Goal: Task Accomplishment & Management: Use online tool/utility

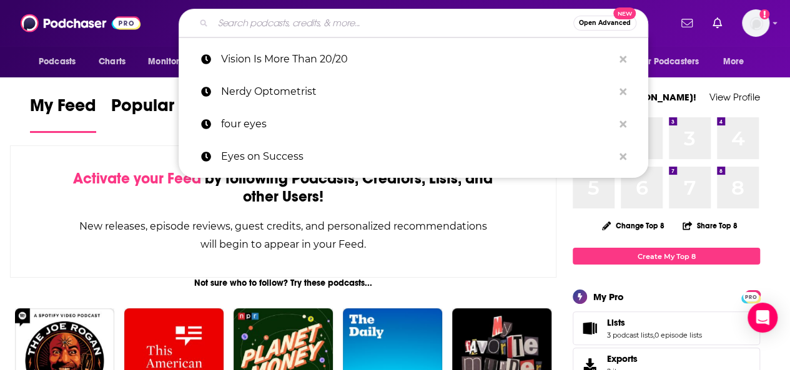
click at [245, 27] on input "Search podcasts, credits, & more..." at bounding box center [393, 23] width 360 height 20
paste input "Defocus Media"
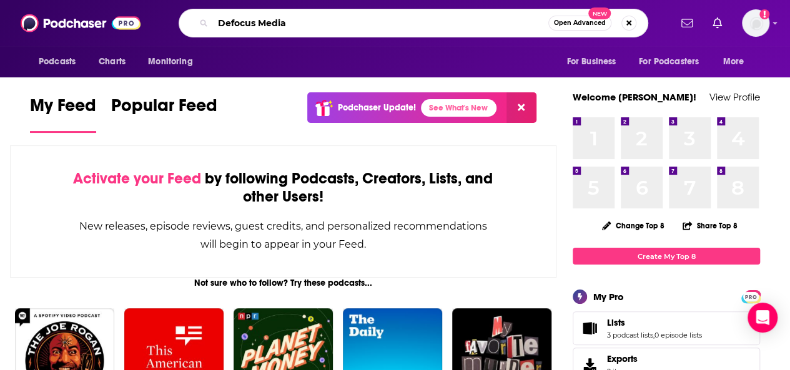
type input "Defocus Media"
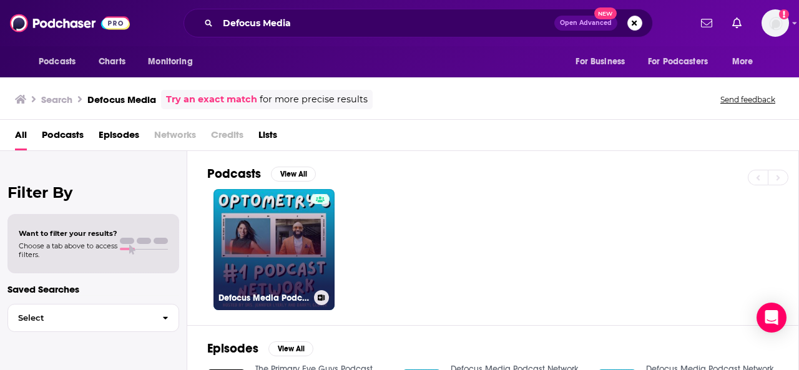
click at [242, 230] on link "Defocus Media Podcast Network" at bounding box center [273, 249] width 121 height 121
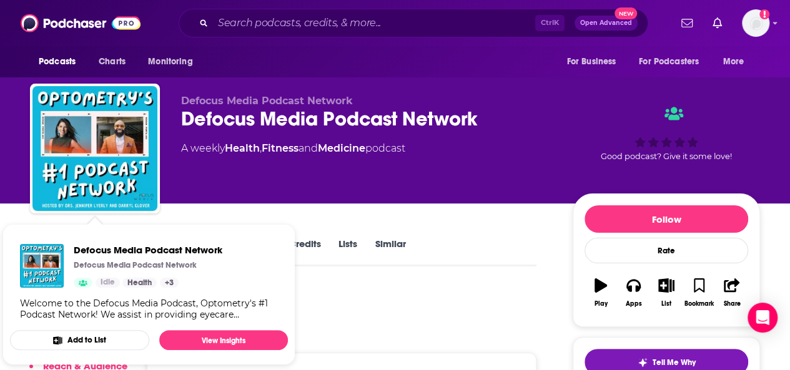
click at [78, 333] on button "Add to List" at bounding box center [79, 340] width 139 height 20
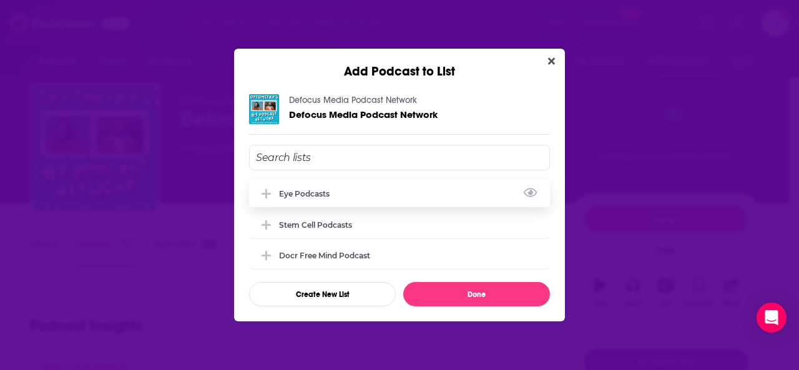
click at [345, 193] on div "eye podcasts" at bounding box center [399, 193] width 301 height 27
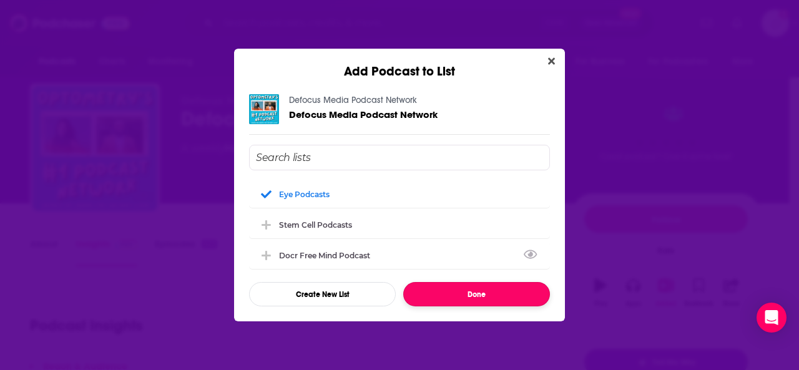
click at [443, 294] on button "Done" at bounding box center [476, 294] width 147 height 24
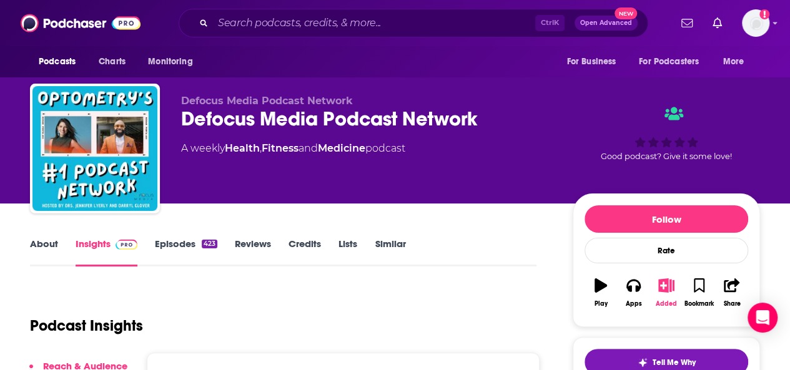
click at [672, 283] on icon "button" at bounding box center [666, 285] width 16 height 14
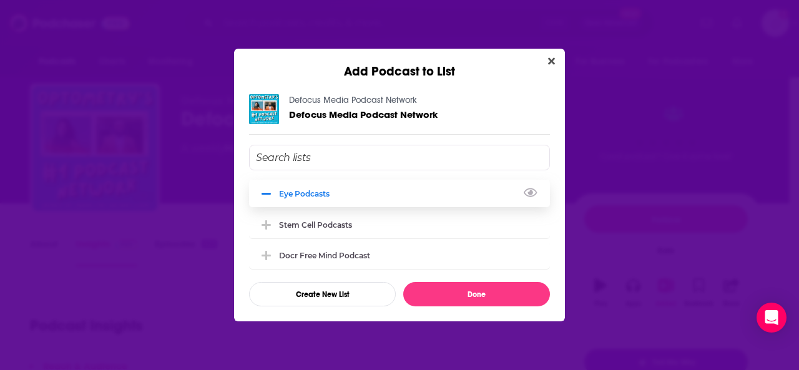
click at [284, 182] on div "eye podcasts" at bounding box center [399, 193] width 301 height 27
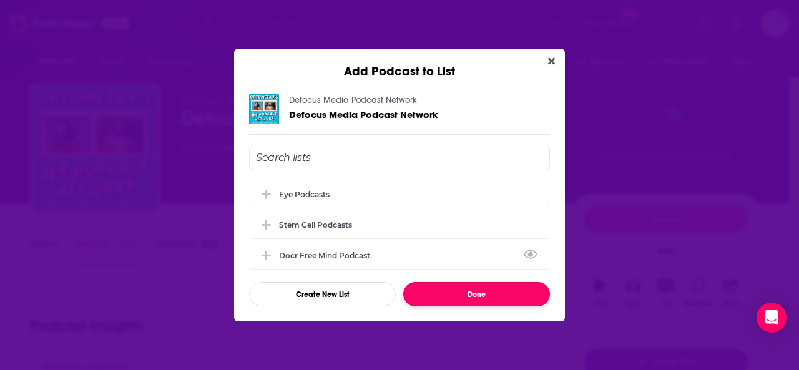
click at [513, 295] on button "Done" at bounding box center [476, 294] width 147 height 24
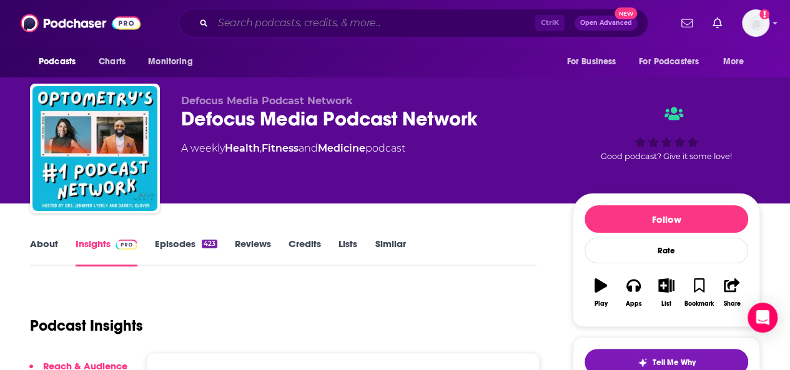
click at [300, 21] on input "Search podcasts, credits, & more..." at bounding box center [374, 23] width 322 height 20
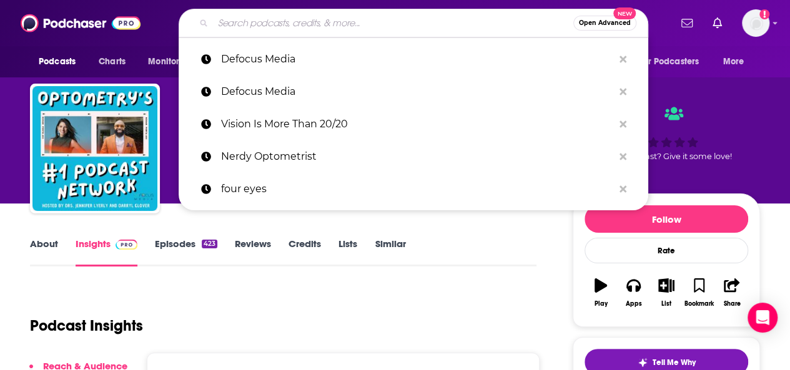
paste input "Try Not To Blink"
type input "Try Not To Blink"
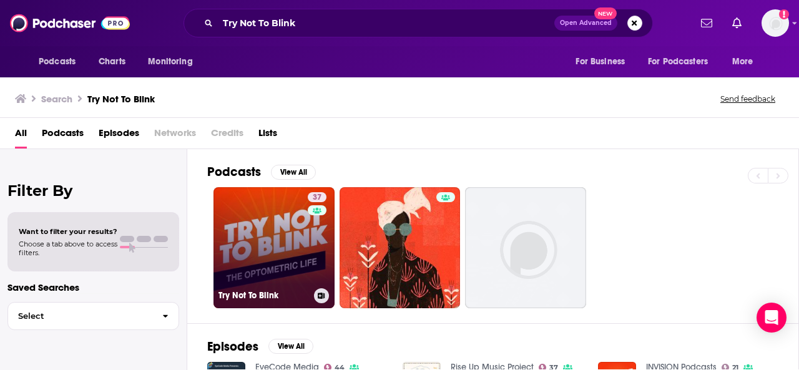
click at [270, 248] on link "37 Try Not To Blink" at bounding box center [273, 247] width 121 height 121
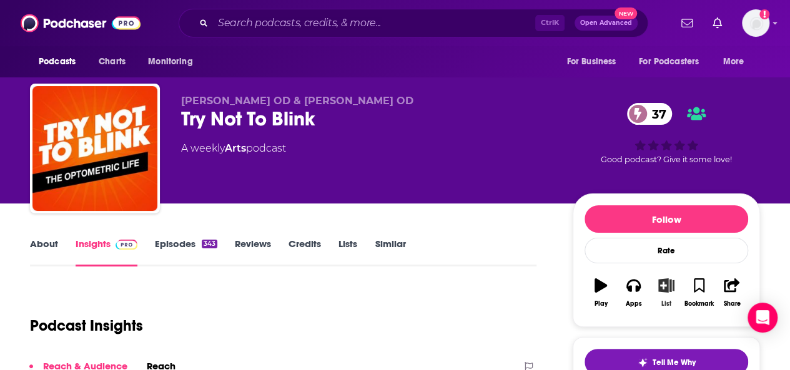
click at [660, 291] on button "List" at bounding box center [666, 292] width 32 height 45
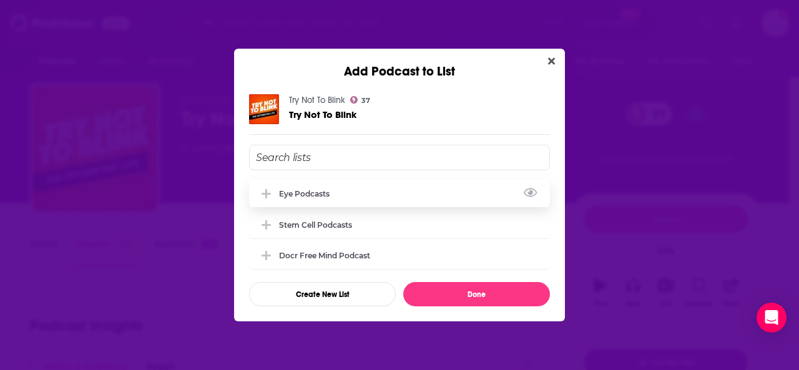
click at [313, 189] on div "eye podcasts" at bounding box center [308, 193] width 58 height 9
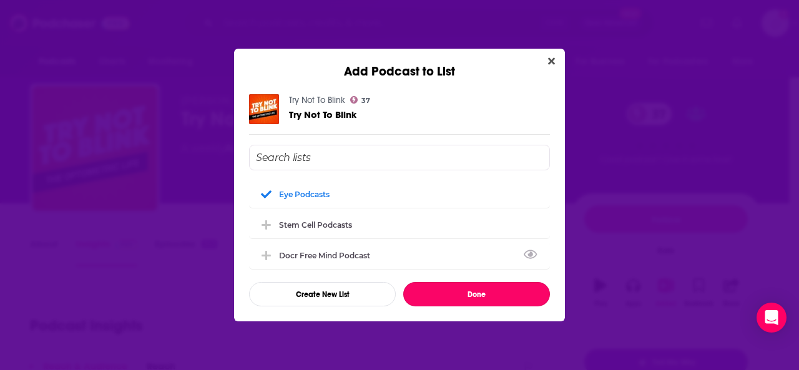
click at [447, 296] on button "Done" at bounding box center [476, 294] width 147 height 24
